Goal: Task Accomplishment & Management: Complete application form

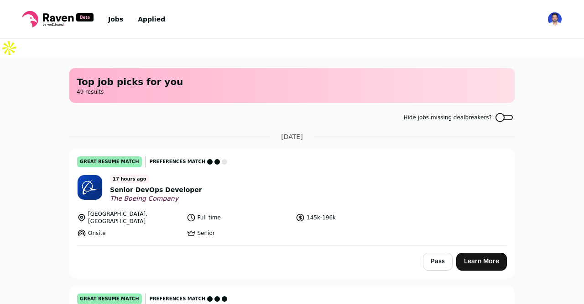
click at [160, 185] on span "Senior DevOps Developer" at bounding box center [156, 190] width 92 height 10
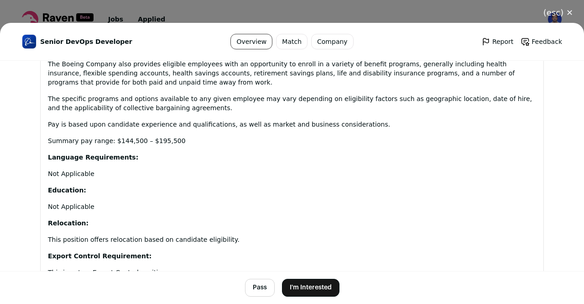
scroll to position [1055, 0]
click at [305, 284] on button "I'm Interested" at bounding box center [311, 287] width 58 height 18
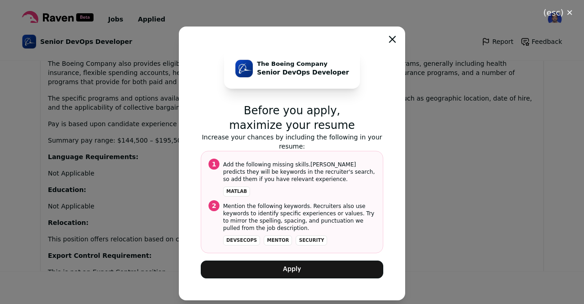
click at [315, 268] on button "Apply" at bounding box center [292, 269] width 183 height 18
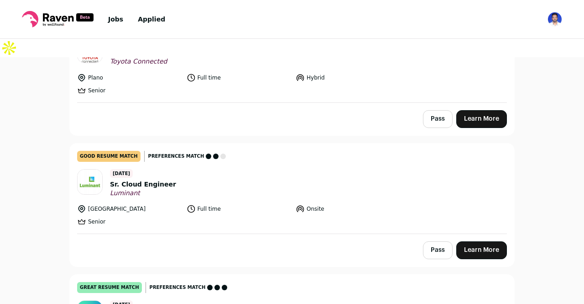
scroll to position [137, 0]
click at [142, 168] on div "3 days ago Sr. Cloud Engineer Luminant" at bounding box center [143, 182] width 66 height 28
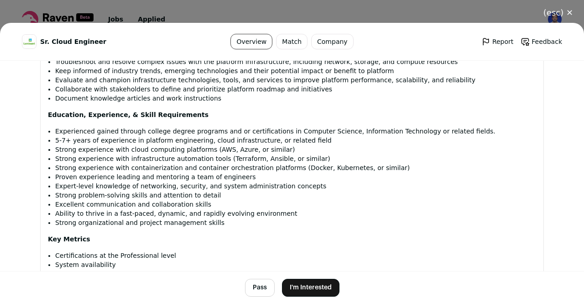
scroll to position [624, 0]
click at [294, 282] on button "I'm Interested" at bounding box center [311, 287] width 58 height 18
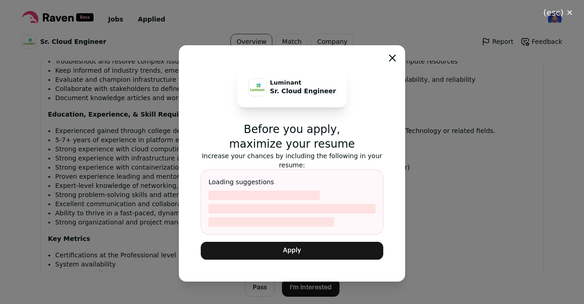
click at [295, 242] on button "Apply" at bounding box center [292, 251] width 183 height 18
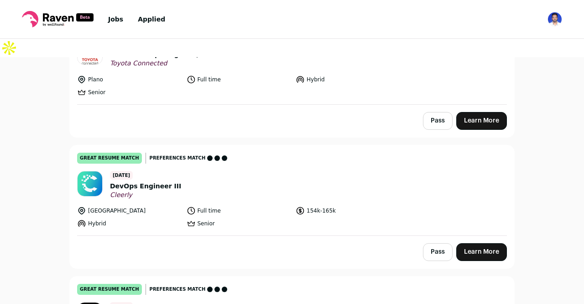
scroll to position [137, 0]
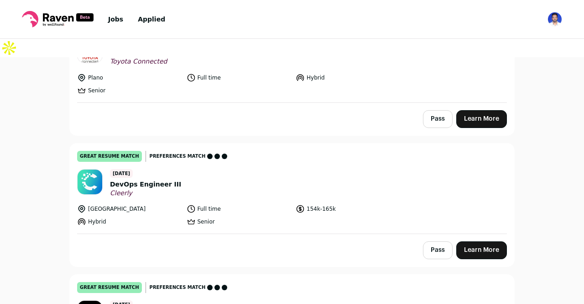
click at [140, 179] on span "DevOps Engineer III" at bounding box center [145, 184] width 71 height 10
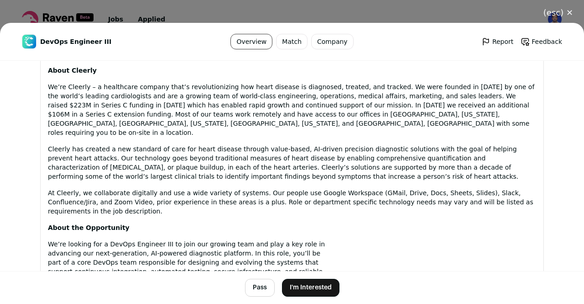
scroll to position [467, 0]
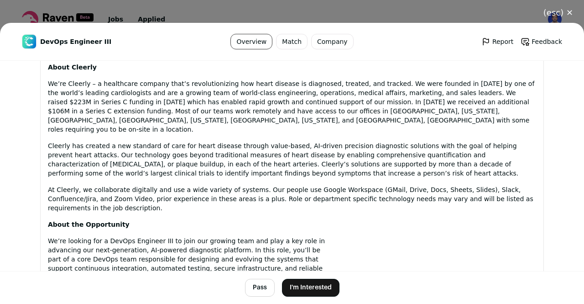
click at [299, 287] on button "I'm Interested" at bounding box center [311, 287] width 58 height 18
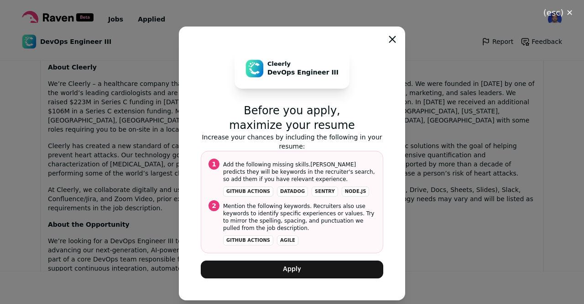
click at [308, 273] on button "Apply" at bounding box center [292, 269] width 183 height 18
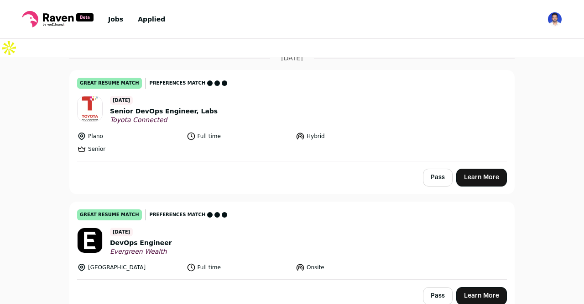
scroll to position [79, 0]
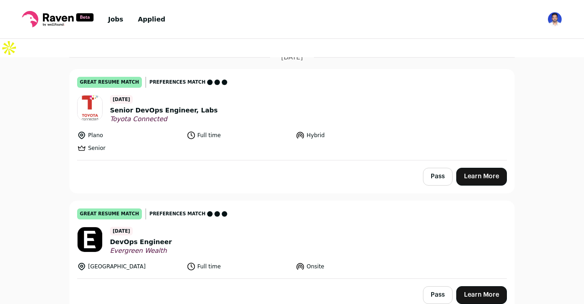
click at [144, 237] on span "DevOps Engineer" at bounding box center [141, 242] width 62 height 10
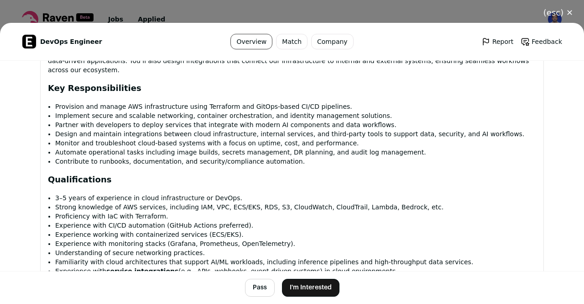
scroll to position [644, 0]
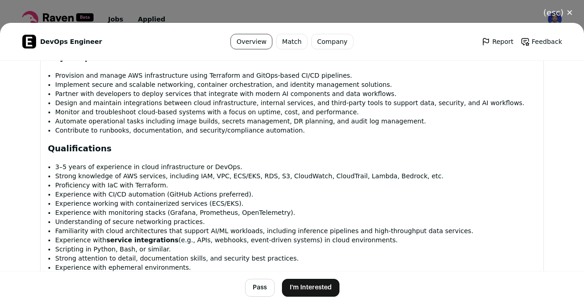
click at [303, 289] on button "I'm Interested" at bounding box center [311, 287] width 58 height 18
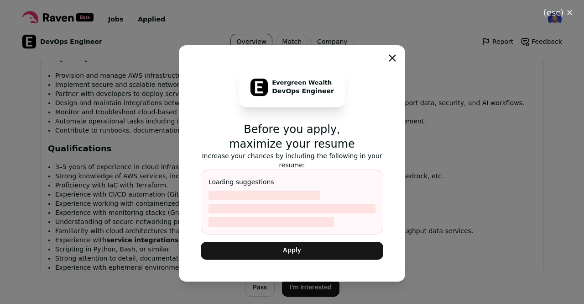
click at [315, 246] on button "Apply" at bounding box center [292, 251] width 183 height 18
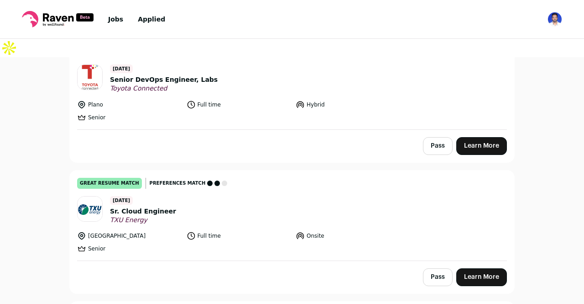
scroll to position [110, 0]
click at [137, 206] on span "Sr. Cloud Engineer" at bounding box center [143, 211] width 66 height 10
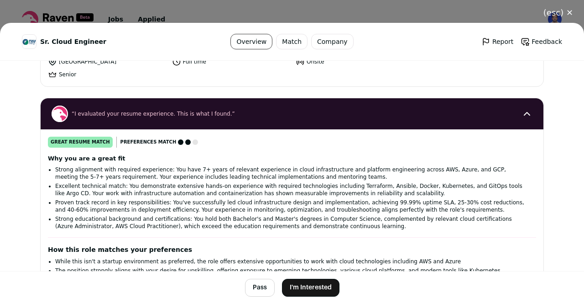
scroll to position [0, 0]
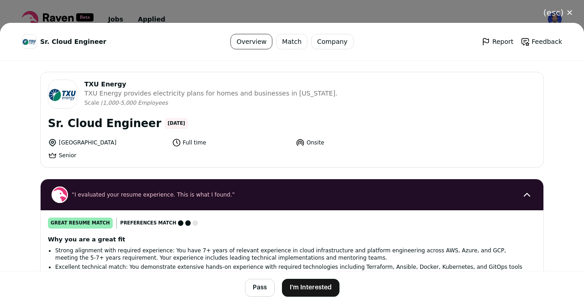
click at [318, 286] on button "I'm Interested" at bounding box center [311, 287] width 58 height 18
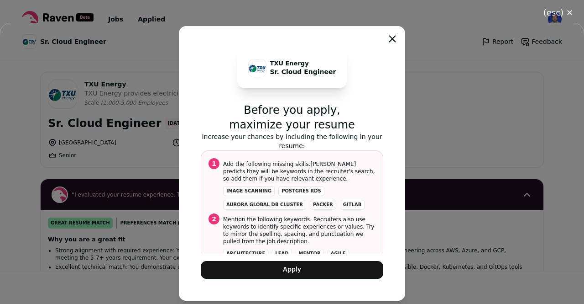
click at [316, 269] on button "Apply" at bounding box center [292, 270] width 183 height 18
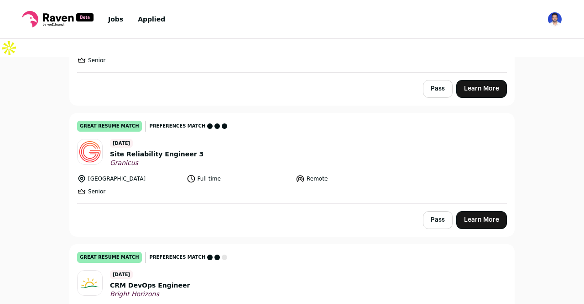
scroll to position [168, 0]
click at [145, 149] on span "Site Reliability Engineer 3" at bounding box center [157, 154] width 94 height 10
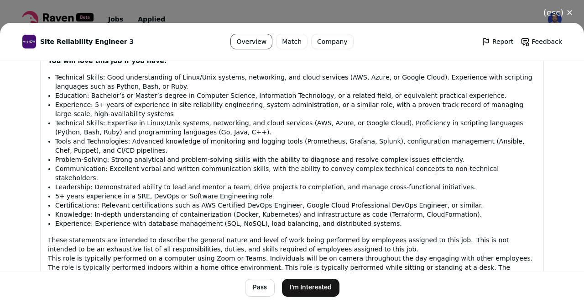
scroll to position [821, 0]
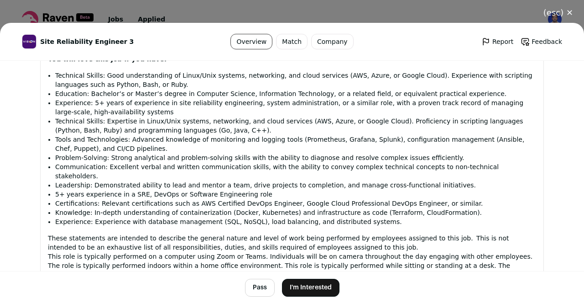
click at [312, 291] on button "I'm Interested" at bounding box center [311, 287] width 58 height 18
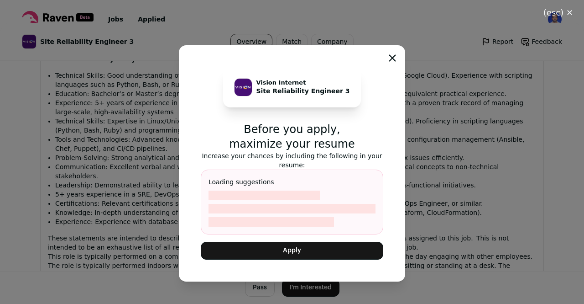
scroll to position [812, 0]
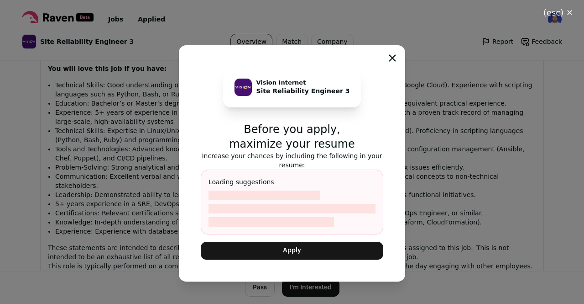
click at [303, 250] on button "Apply" at bounding box center [292, 251] width 183 height 18
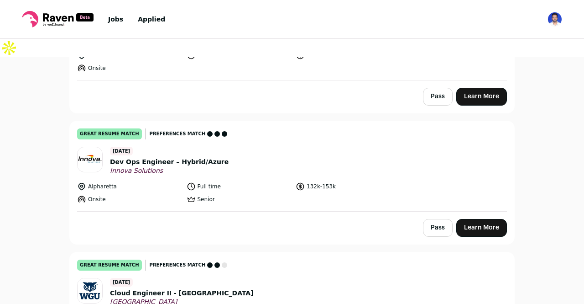
scroll to position [409, 0]
click at [159, 158] on span "Dev Ops Engineer – Hybrid/Azure" at bounding box center [169, 163] width 119 height 10
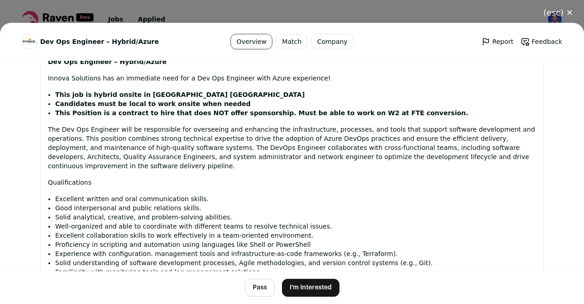
scroll to position [454, 0]
click at [564, 14] on button "(esc) ✕" at bounding box center [559, 13] width 52 height 20
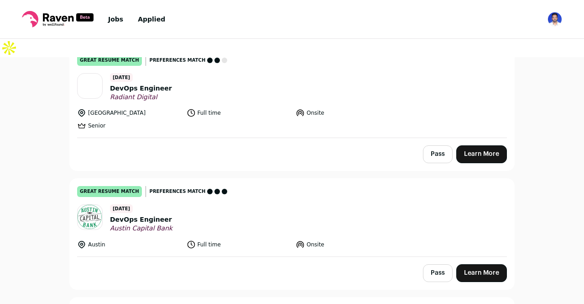
scroll to position [740, 0]
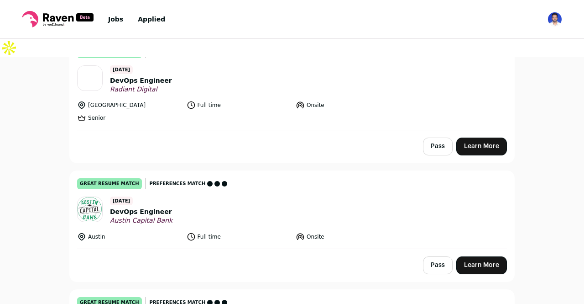
click at [145, 207] on span "DevOps Engineer" at bounding box center [141, 212] width 63 height 10
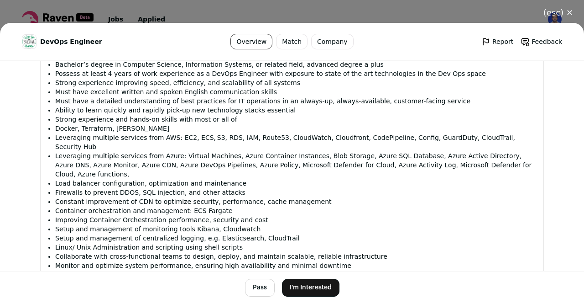
scroll to position [907, 0]
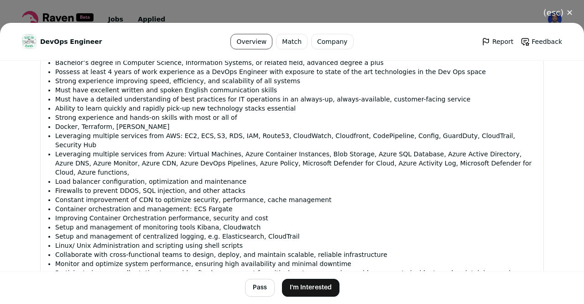
click at [308, 284] on button "I'm Interested" at bounding box center [311, 287] width 58 height 18
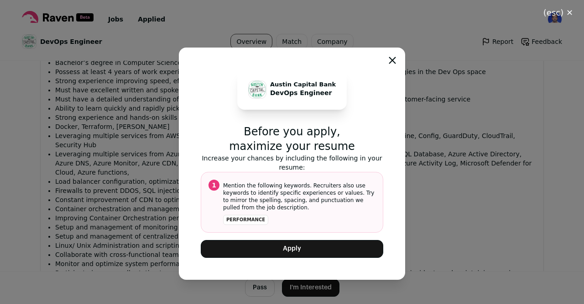
click at [308, 254] on button "Apply" at bounding box center [292, 249] width 183 height 18
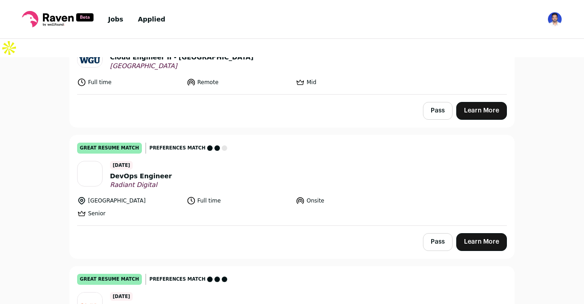
scroll to position [656, 0]
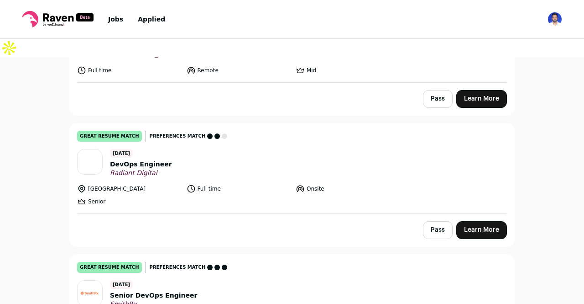
click at [126, 159] on span "DevOps Engineer" at bounding box center [141, 164] width 62 height 10
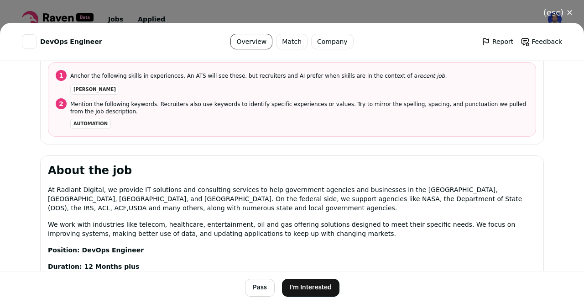
scroll to position [335, 0]
click at [299, 285] on button "I'm Interested" at bounding box center [311, 287] width 58 height 18
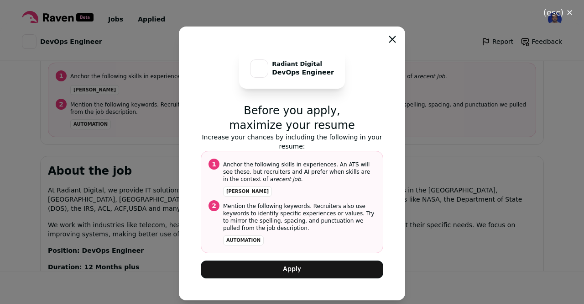
click at [298, 265] on button "Apply" at bounding box center [292, 269] width 183 height 18
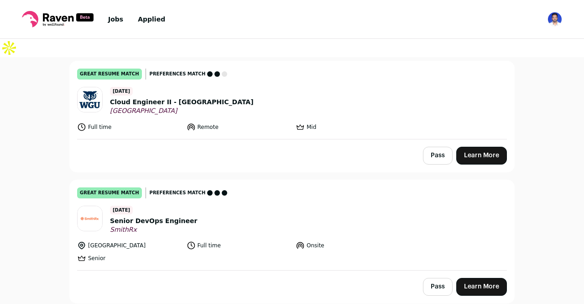
scroll to position [679, 0]
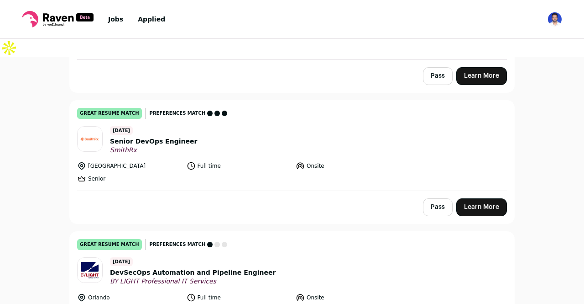
click at [162, 137] on span "Senior DevOps Engineer" at bounding box center [153, 142] width 87 height 10
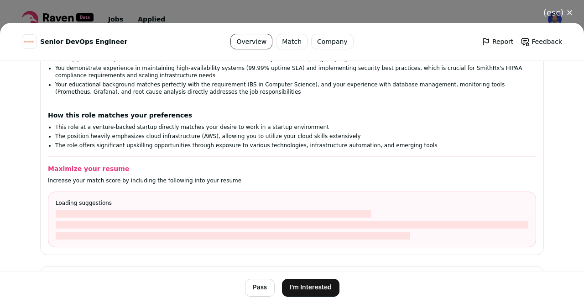
scroll to position [216, 0]
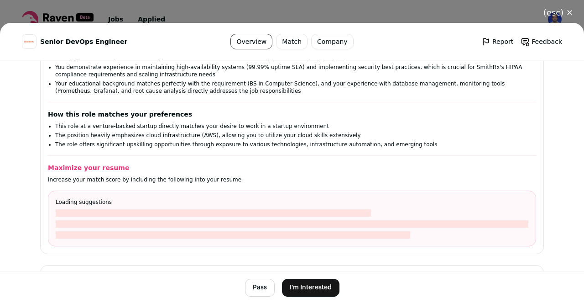
click at [299, 289] on button "I'm Interested" at bounding box center [311, 287] width 58 height 18
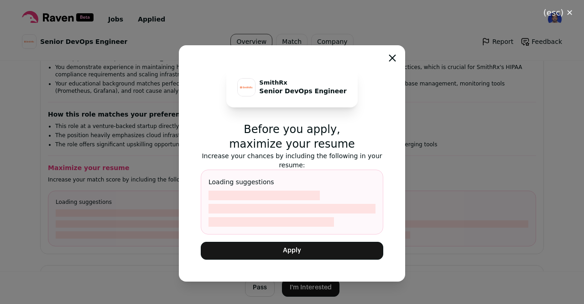
click at [305, 251] on button "Apply" at bounding box center [292, 251] width 183 height 18
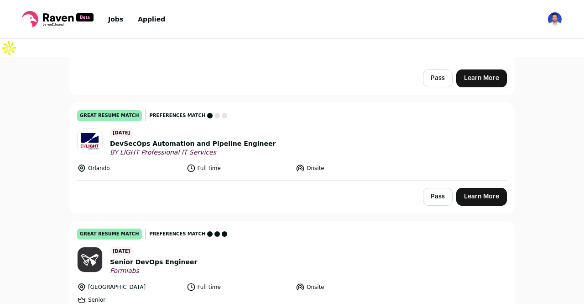
scroll to position [684, 0]
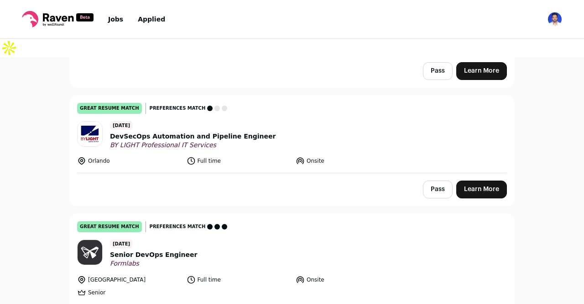
click at [185, 131] on span "DevSecOps Automation and Pipeline Engineer" at bounding box center [193, 136] width 166 height 10
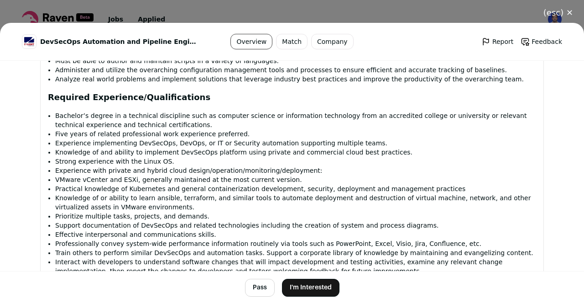
scroll to position [793, 0]
click at [291, 283] on button "I'm Interested" at bounding box center [311, 287] width 58 height 18
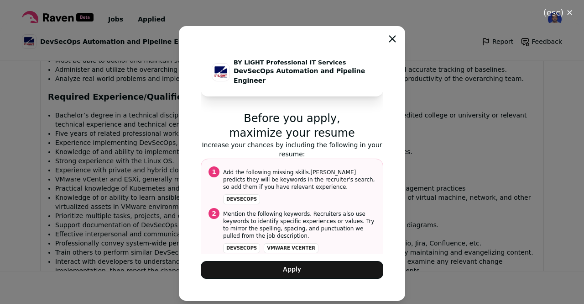
click at [396, 42] on div "BY LIGHT Professional IT Services DevSecOps Automation and Pipeline Engineer Be…" at bounding box center [292, 163] width 226 height 274
click at [394, 39] on icon "Close modal" at bounding box center [392, 38] width 7 height 7
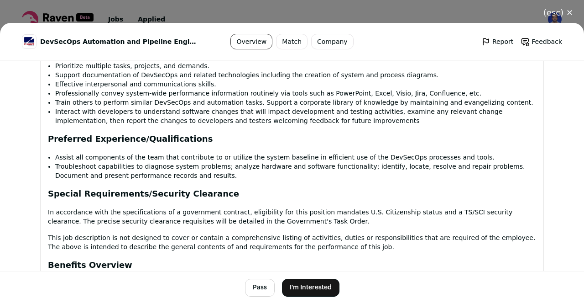
scroll to position [945, 0]
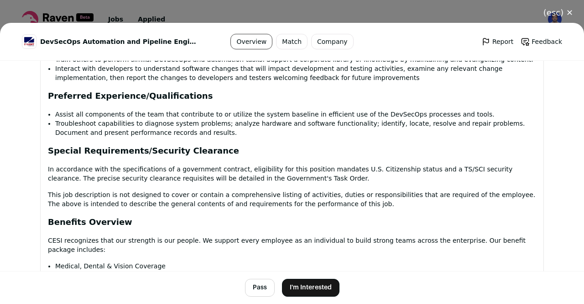
click at [317, 119] on li "Troubleshoot capabilities to diagnose system problems; analyze hardware and sof…" at bounding box center [295, 128] width 481 height 18
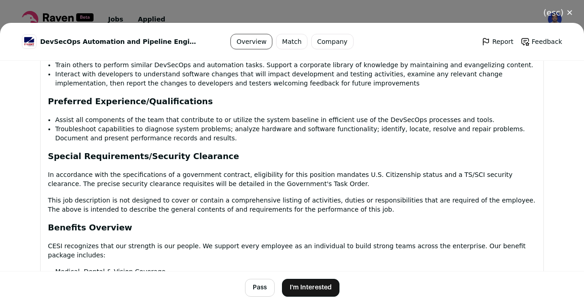
click at [560, 14] on button "(esc) ✕" at bounding box center [559, 13] width 52 height 20
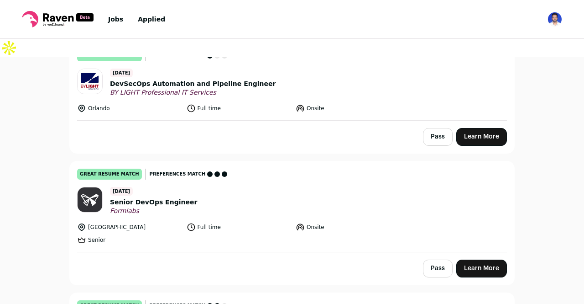
scroll to position [737, 0]
click at [146, 197] on span "Senior DevOps Engineer" at bounding box center [153, 202] width 87 height 10
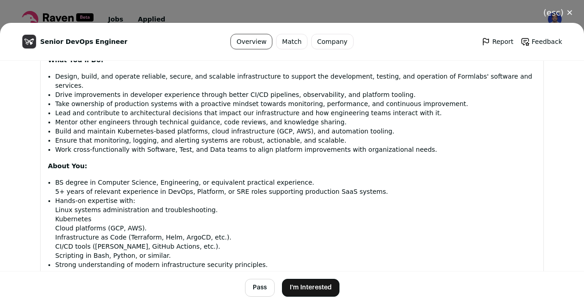
scroll to position [603, 0]
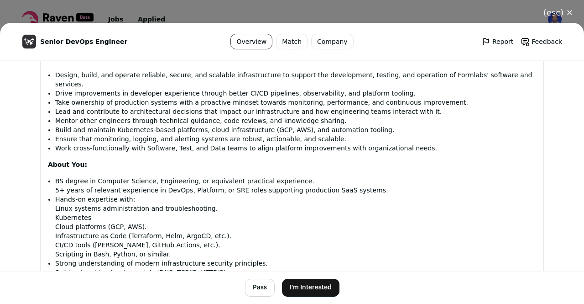
click at [291, 285] on button "I'm Interested" at bounding box center [311, 287] width 58 height 18
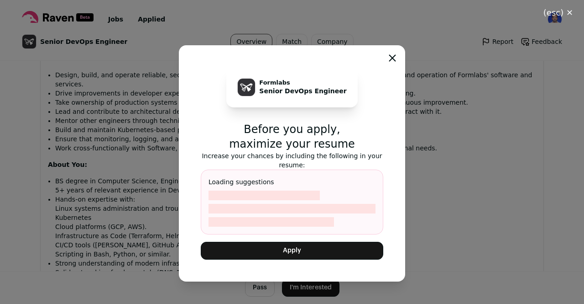
click at [297, 252] on button "Apply" at bounding box center [292, 251] width 183 height 18
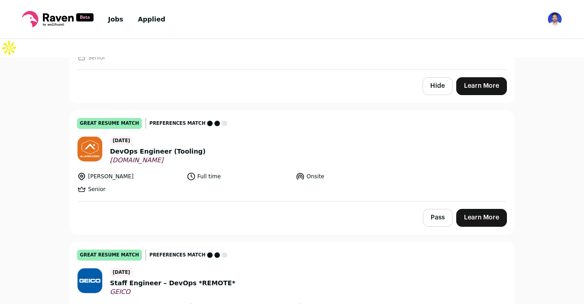
scroll to position [1371, 0]
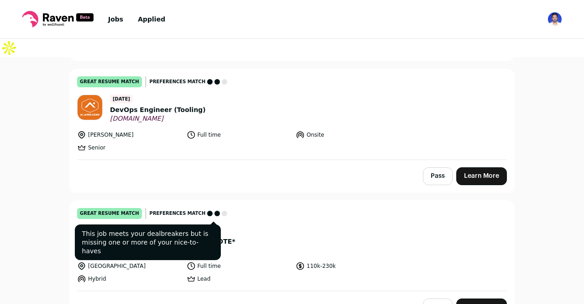
click at [207, 210] on div at bounding box center [209, 212] width 5 height 5
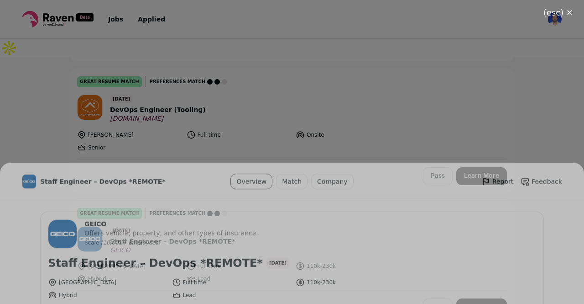
click at [568, 11] on button "(esc) ✕" at bounding box center [559, 13] width 52 height 20
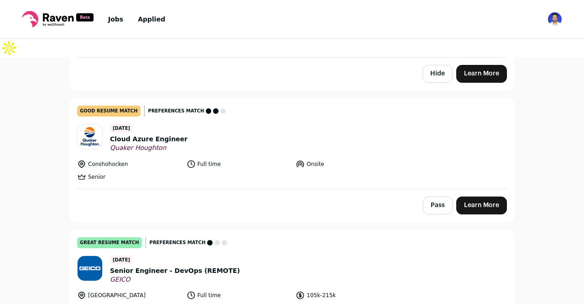
scroll to position [1875, 0]
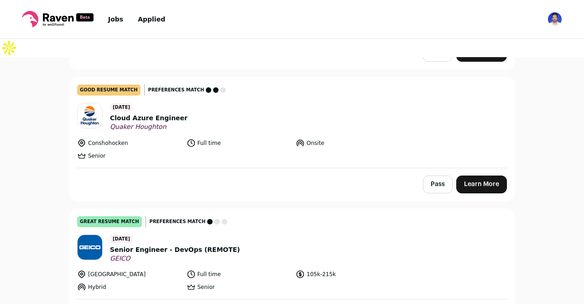
click at [156, 113] on span "Cloud Azure Engineer" at bounding box center [149, 118] width 78 height 10
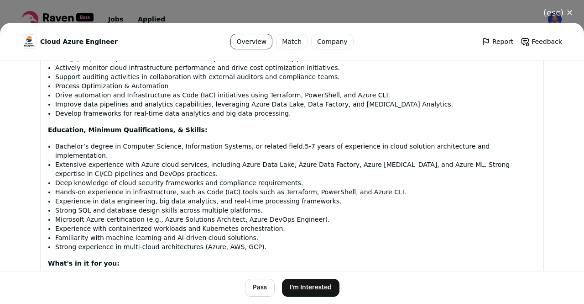
scroll to position [785, 0]
click at [303, 282] on button "I'm Interested" at bounding box center [311, 287] width 58 height 18
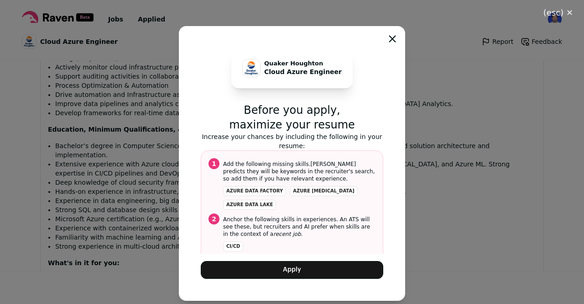
click at [302, 273] on button "Apply" at bounding box center [292, 270] width 183 height 18
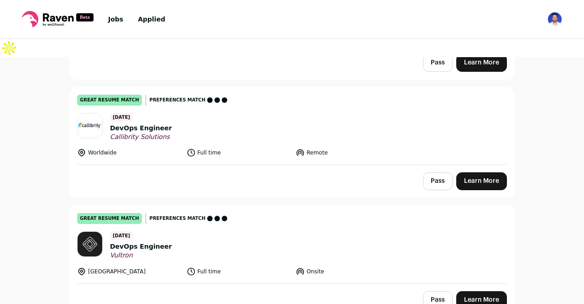
scroll to position [2260, 0]
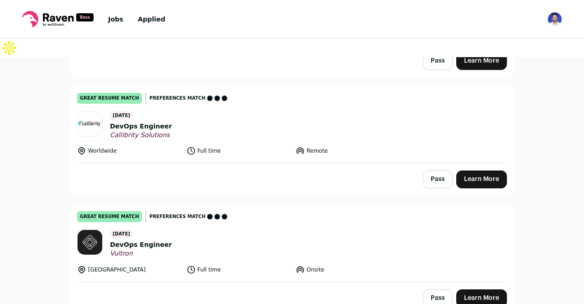
click at [144, 121] on span "DevOps Engineer" at bounding box center [141, 126] width 62 height 10
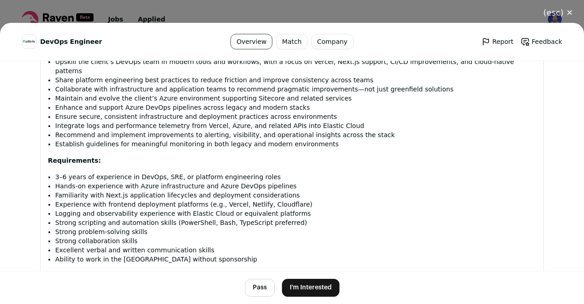
scroll to position [617, 0]
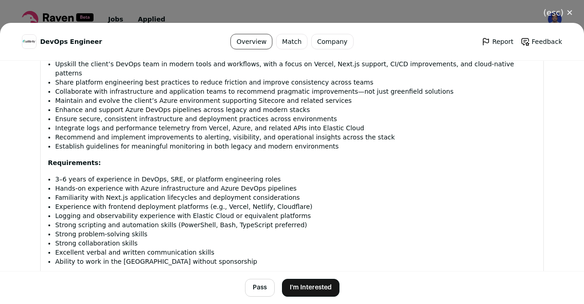
click at [563, 11] on button "(esc) ✕" at bounding box center [559, 13] width 52 height 20
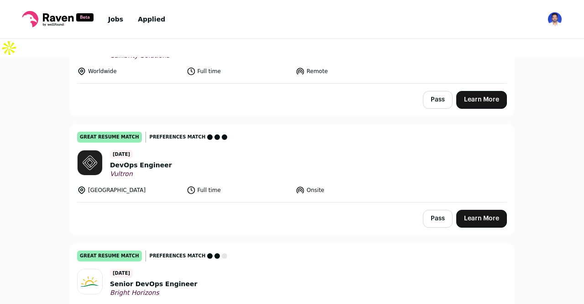
scroll to position [2342, 0]
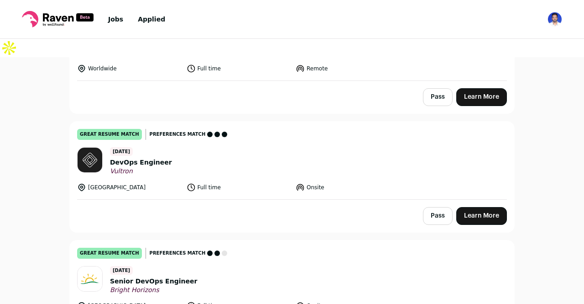
click at [147, 158] on span "DevOps Engineer" at bounding box center [141, 163] width 62 height 10
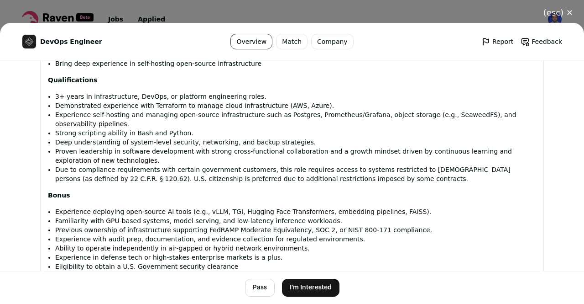
scroll to position [700, 0]
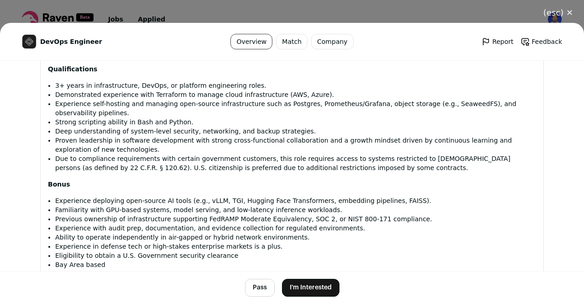
click at [555, 15] on button "(esc) ✕" at bounding box center [559, 13] width 52 height 20
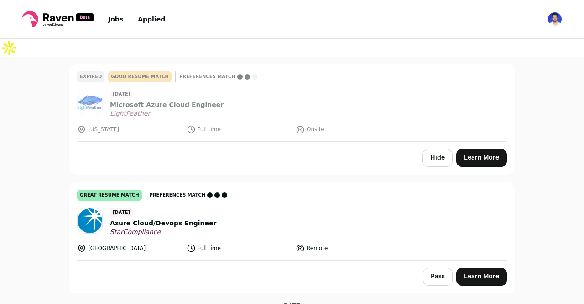
scroll to position [4259, 0]
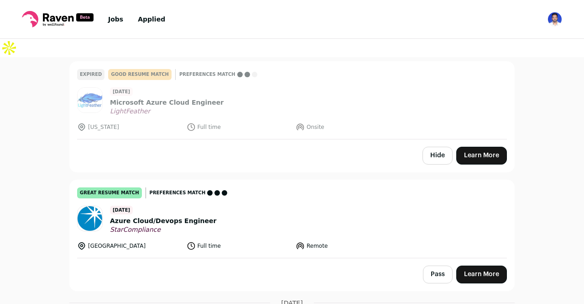
click at [161, 216] on span "Azure Cloud/Devops Engineer" at bounding box center [163, 221] width 106 height 10
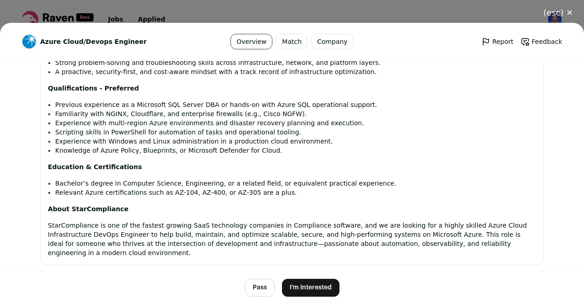
scroll to position [883, 0]
click at [316, 290] on button "I'm Interested" at bounding box center [311, 287] width 58 height 18
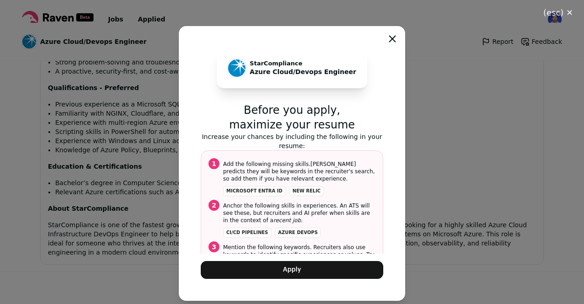
click at [333, 270] on button "Apply" at bounding box center [292, 270] width 183 height 18
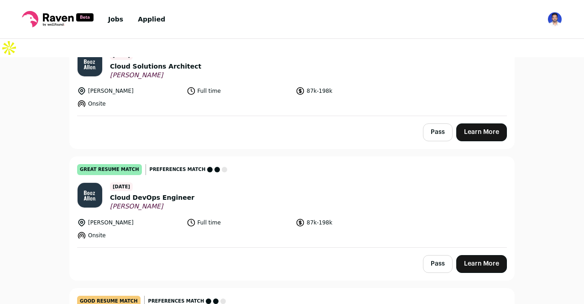
scroll to position [4634, 0]
